Goal: Task Accomplishment & Management: Manage account settings

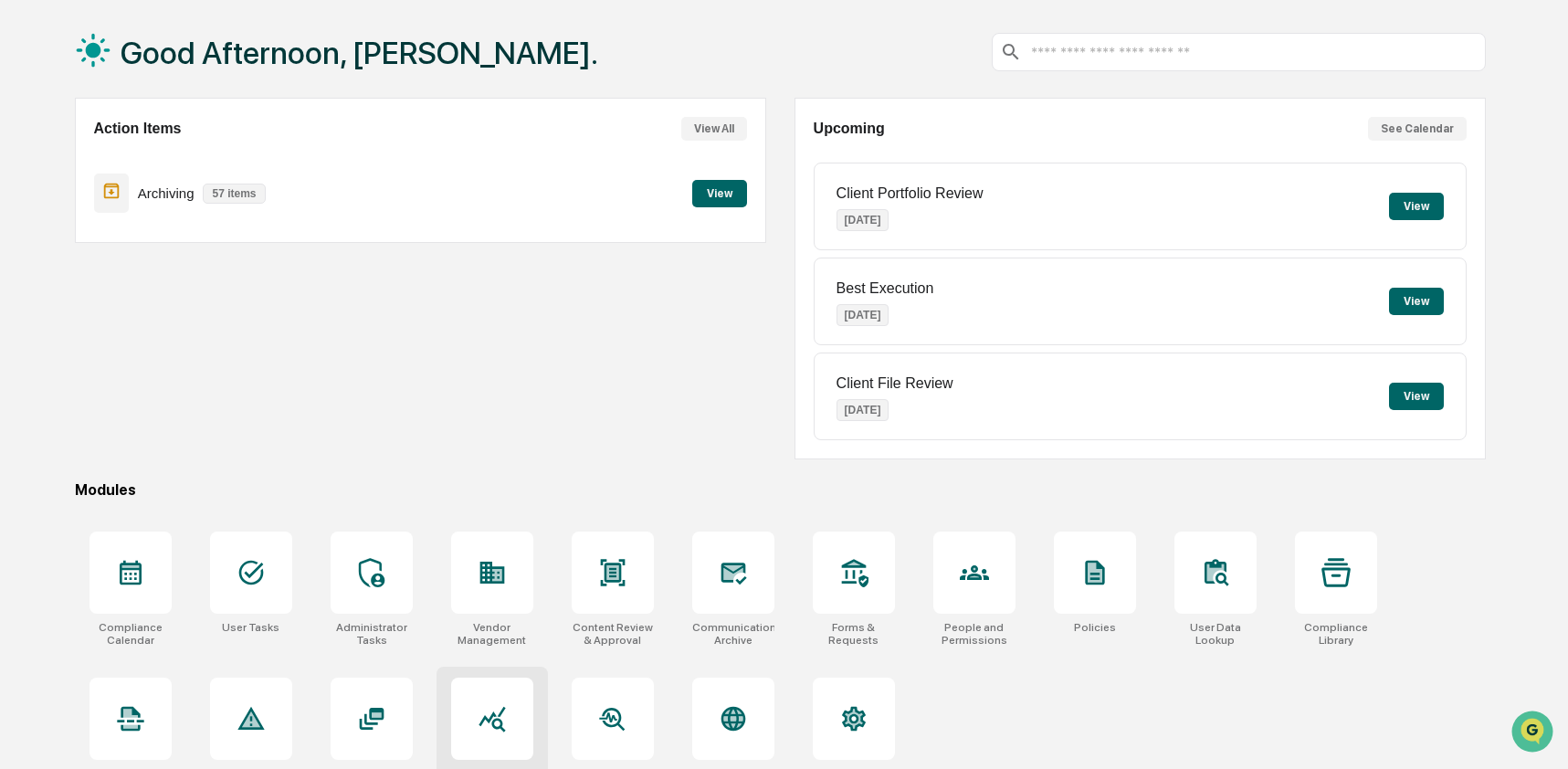
scroll to position [118, 0]
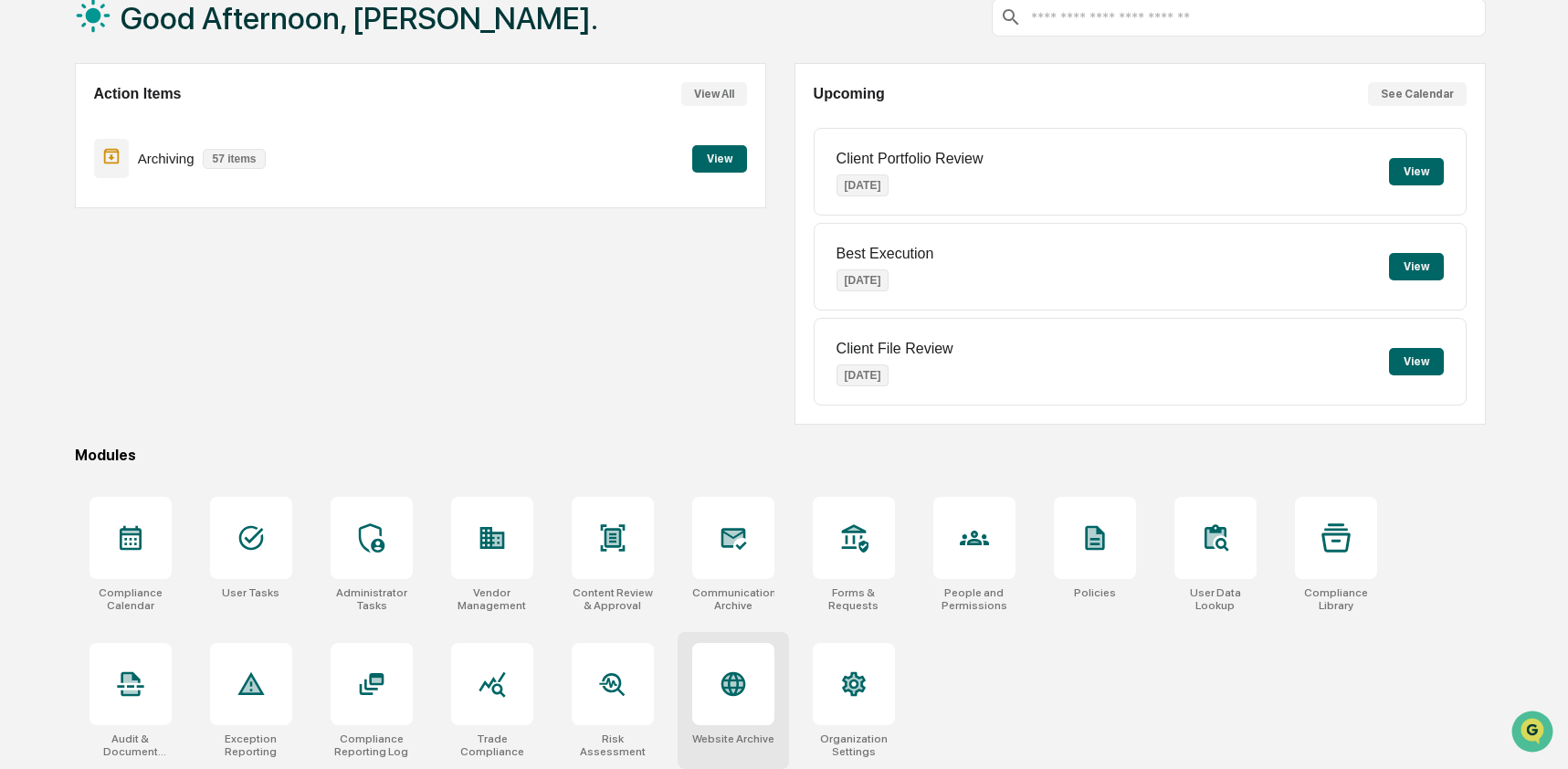
click at [743, 695] on icon at bounding box center [732, 683] width 29 height 29
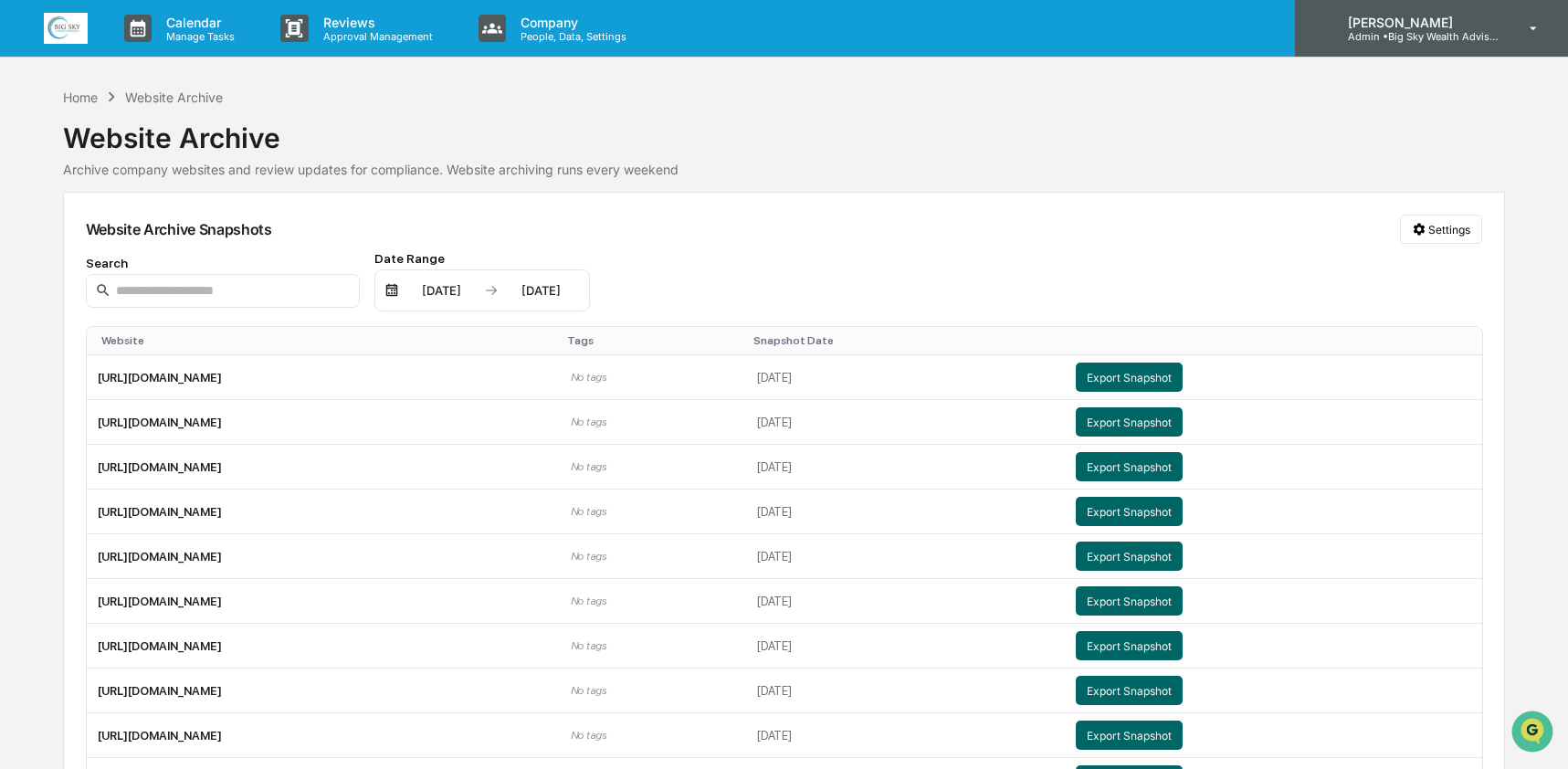
click at [1413, 39] on p "Admin • Big Sky Wealth Advisors" at bounding box center [1418, 36] width 170 height 13
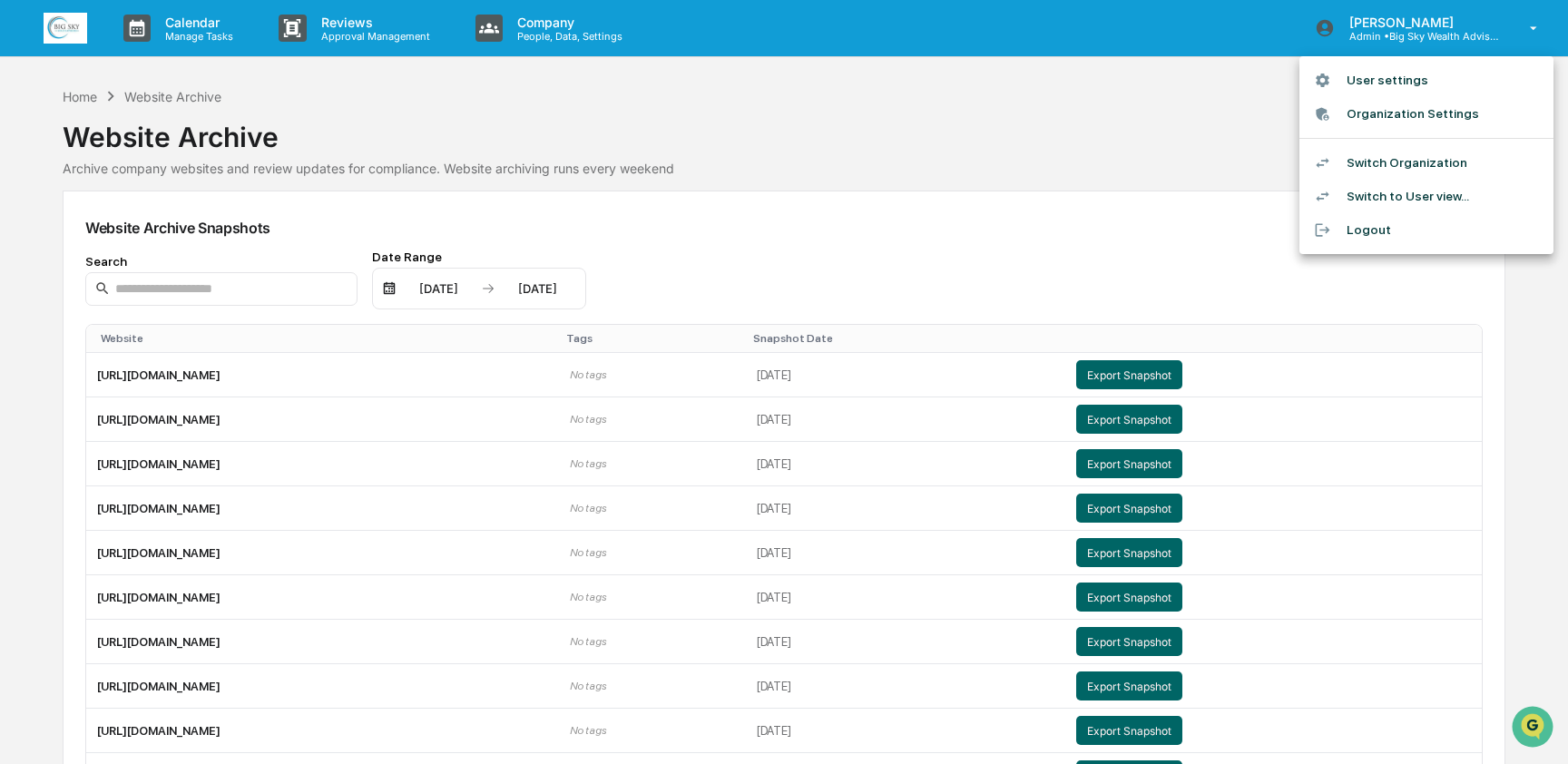
click at [1423, 156] on li "Switch Organization" at bounding box center [1427, 163] width 254 height 34
